Goal: Task Accomplishment & Management: Use online tool/utility

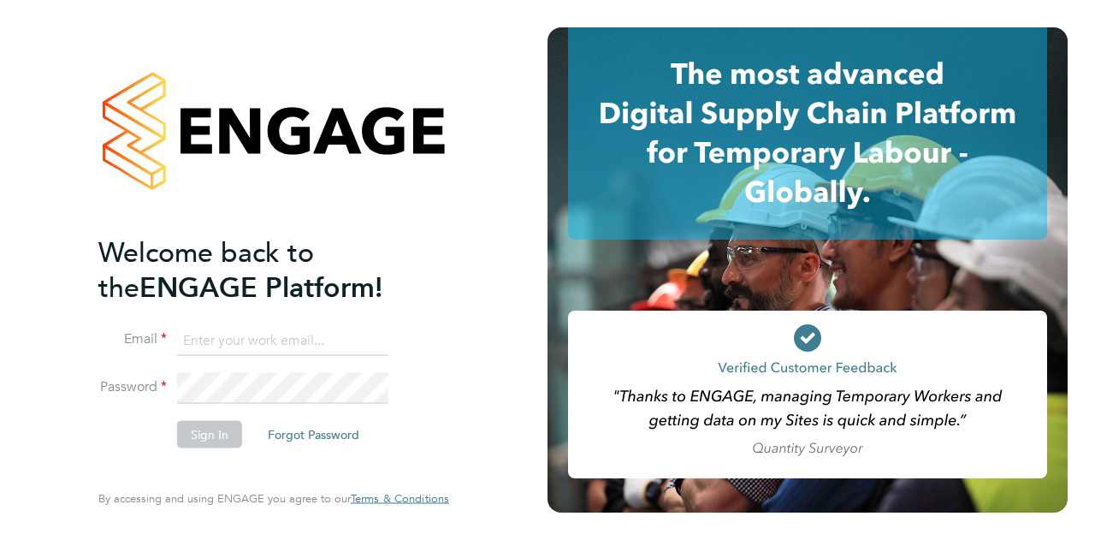
type input "daisy.cadman@wates.co.uk"
click at [222, 435] on button "Sign In" at bounding box center [209, 433] width 65 height 27
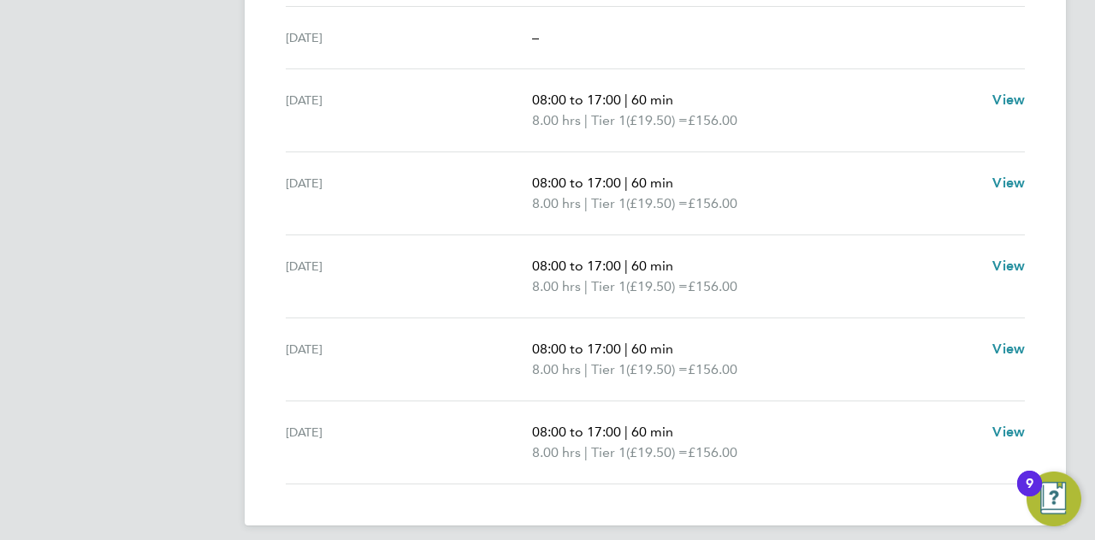
scroll to position [625, 0]
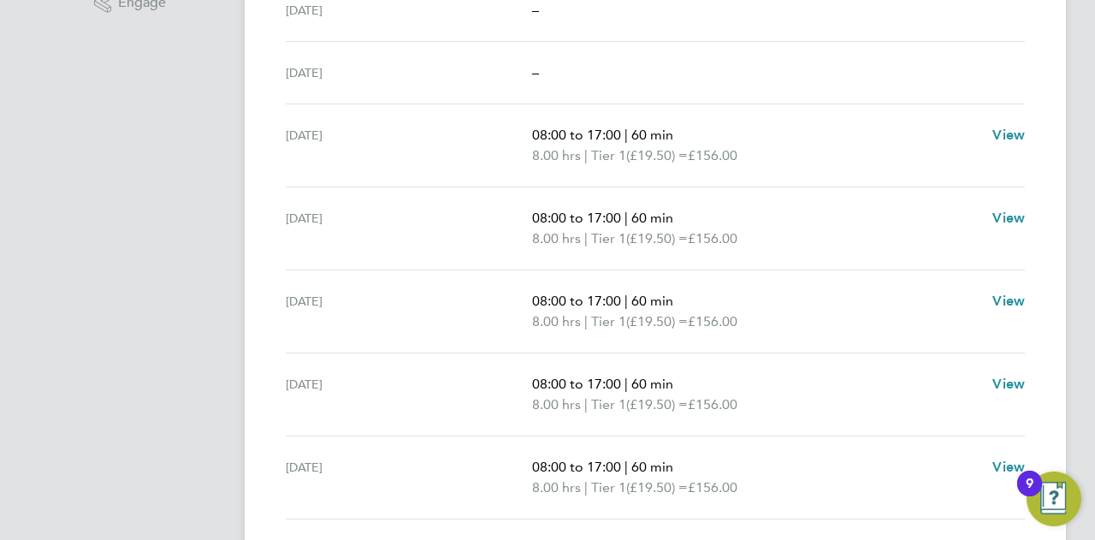
scroll to position [257, 0]
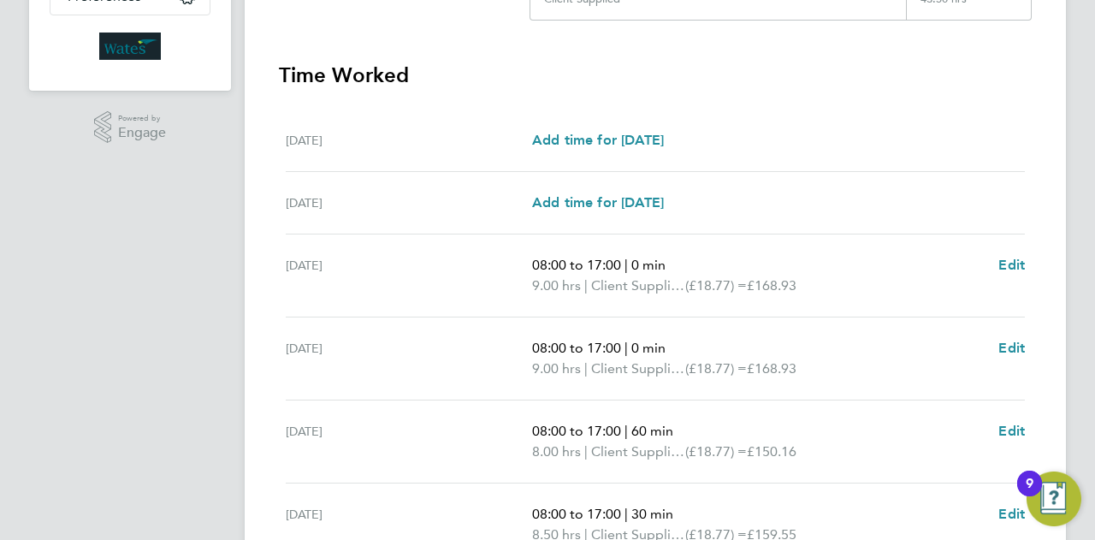
scroll to position [707, 0]
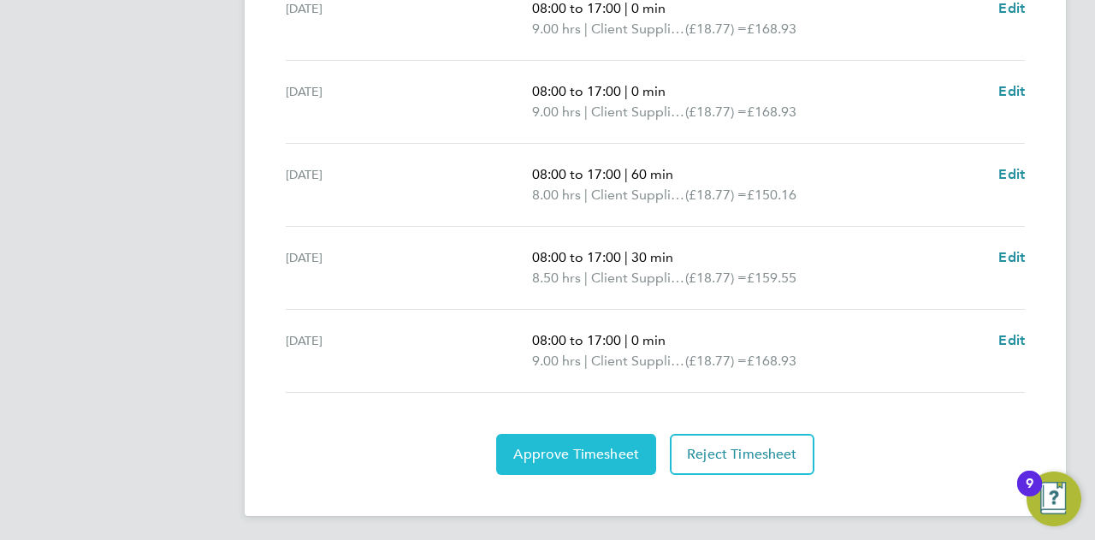
click at [612, 446] on span "Approve Timesheet" at bounding box center [576, 454] width 126 height 17
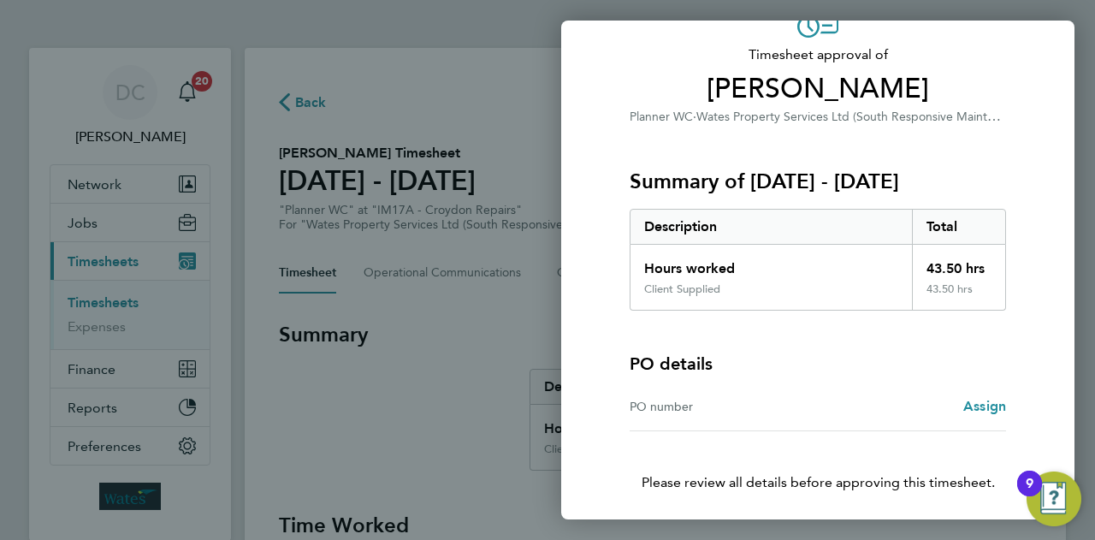
scroll to position [160, 0]
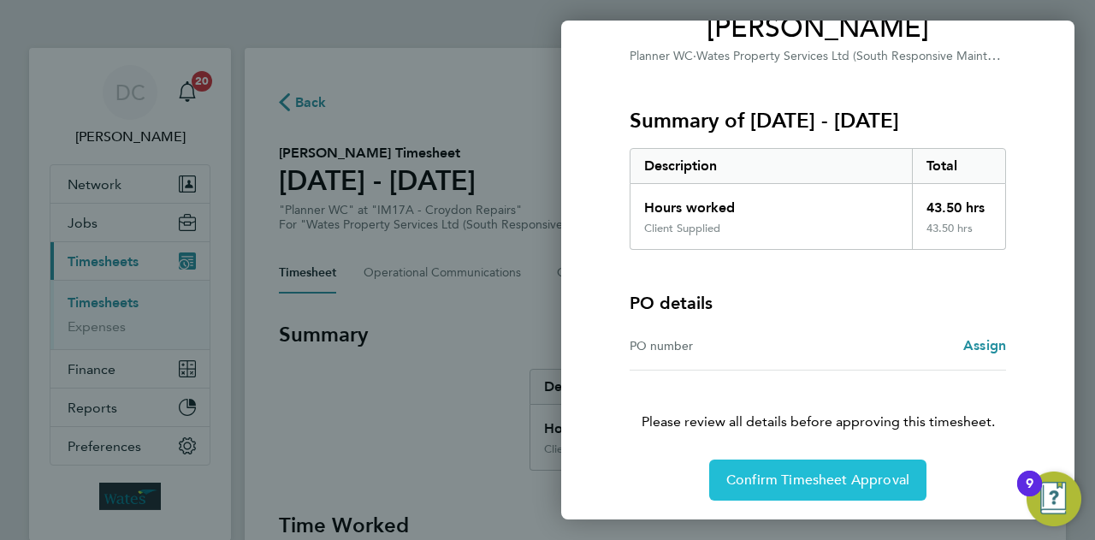
click at [789, 477] on span "Confirm Timesheet Approval" at bounding box center [817, 479] width 183 height 17
